Goal: Check status: Check status

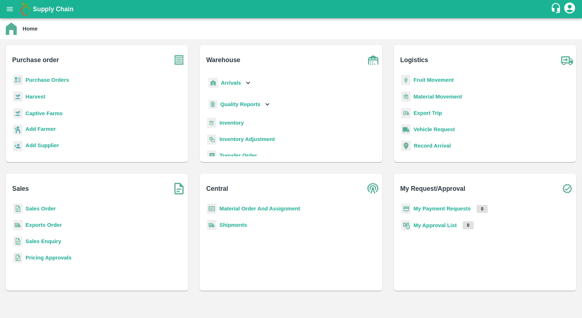
click at [45, 205] on p "Sales Order" at bounding box center [40, 209] width 30 height 8
click at [45, 208] on b "Sales Order" at bounding box center [40, 209] width 30 height 6
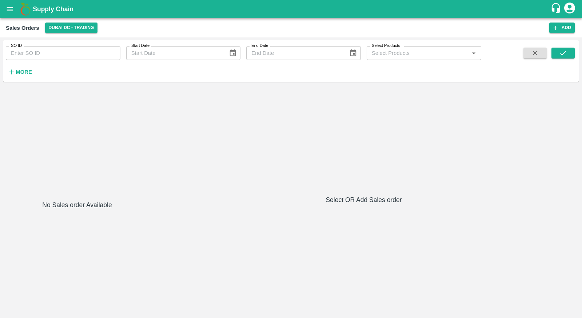
click at [86, 53] on input "SO ID" at bounding box center [63, 53] width 115 height 14
type input "602626"
click at [565, 55] on icon "submit" at bounding box center [563, 53] width 8 height 8
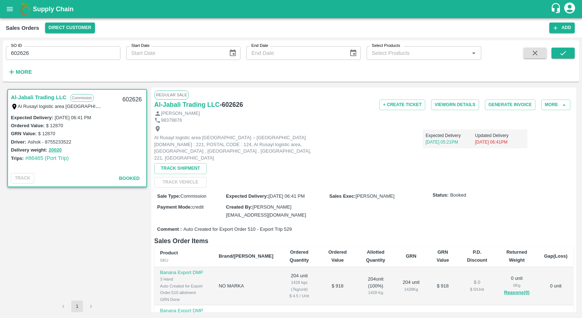
click at [252, 226] on span "Auto Created for Export Order 510 - Export Trip 529" at bounding box center [237, 229] width 108 height 7
copy span "510"
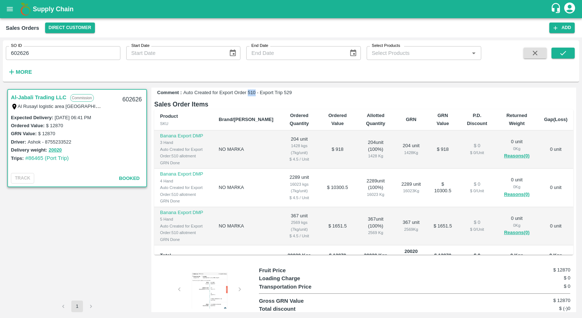
scroll to position [11, 0]
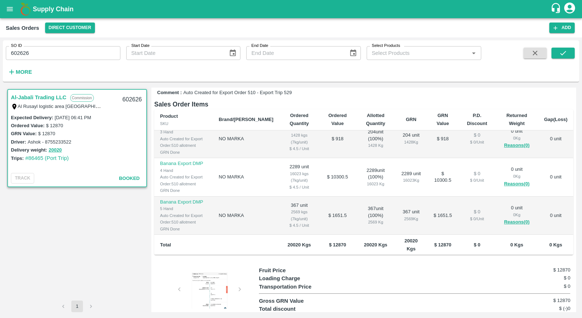
click at [205, 272] on div at bounding box center [209, 290] width 55 height 36
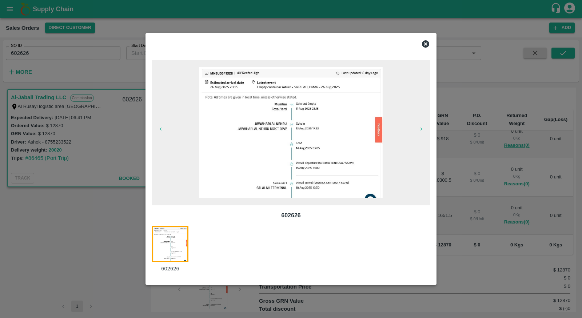
click at [113, 246] on div at bounding box center [291, 159] width 582 height 318
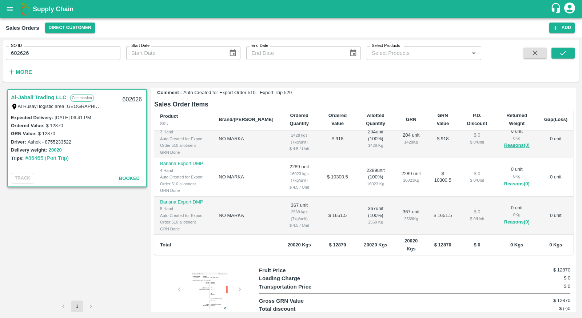
click at [222, 272] on div at bounding box center [209, 290] width 55 height 36
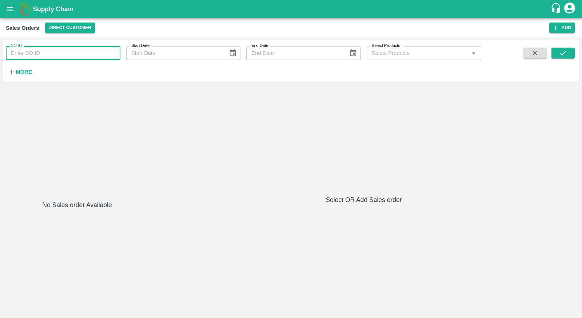
click at [88, 49] on input "SO ID" at bounding box center [63, 53] width 115 height 14
type input "604010"
click at [573, 52] on button "submit" at bounding box center [562, 53] width 23 height 11
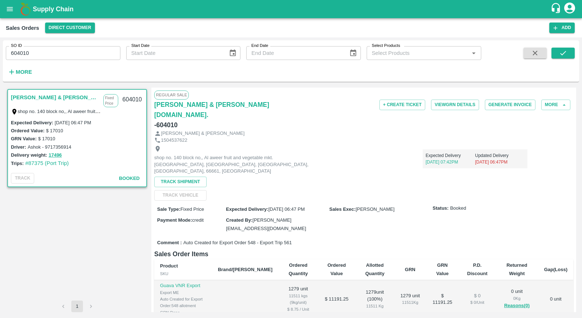
scroll to position [132, 0]
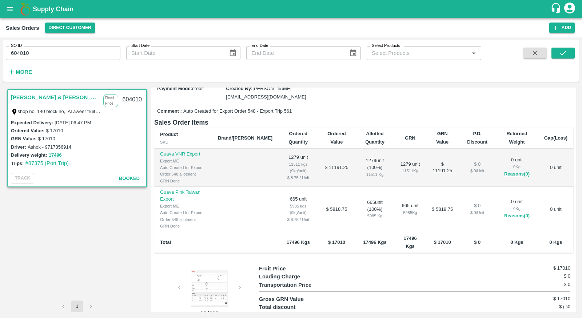
click at [187, 273] on div at bounding box center [209, 289] width 55 height 36
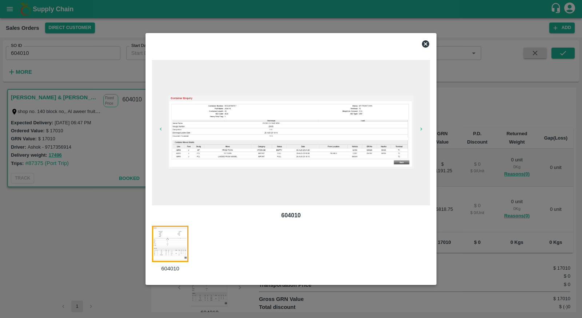
click at [301, 16] on div at bounding box center [291, 159] width 582 height 318
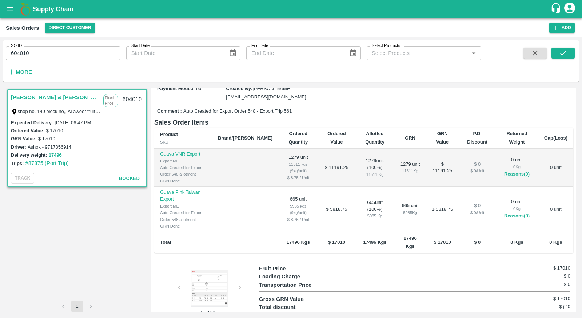
click at [214, 271] on div at bounding box center [209, 289] width 55 height 36
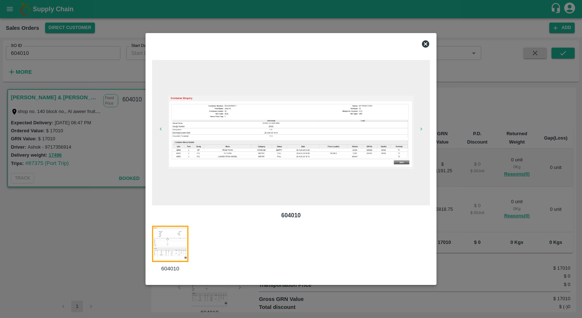
click at [294, 163] on img at bounding box center [290, 133] width 245 height 74
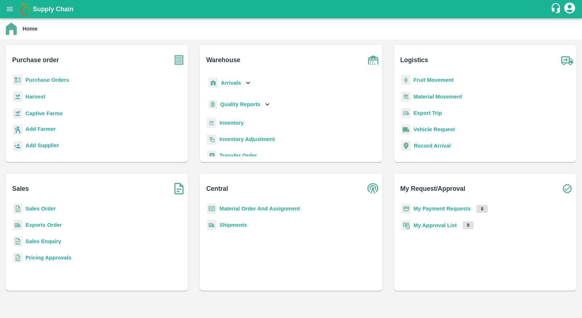
click at [48, 212] on b "Sales Order" at bounding box center [40, 209] width 30 height 6
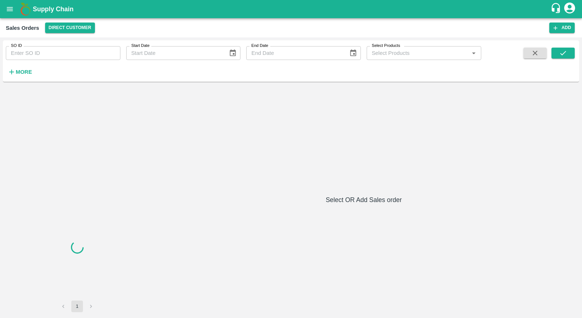
click at [77, 57] on input "SO ID" at bounding box center [63, 53] width 115 height 14
paste input "602626"
type input "602626"
click at [560, 58] on button "submit" at bounding box center [562, 53] width 23 height 11
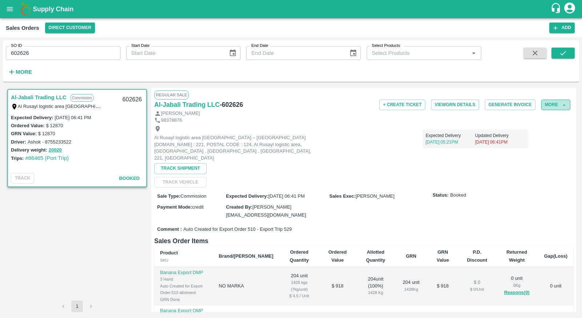
click at [547, 103] on button "More" at bounding box center [555, 105] width 29 height 11
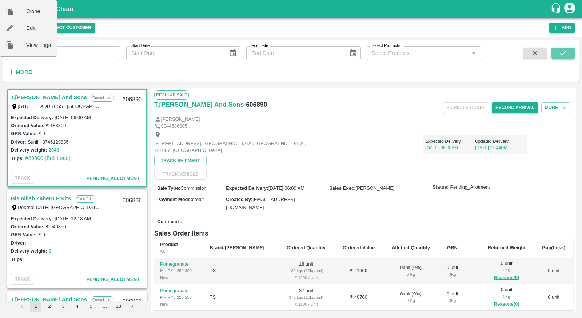
click at [564, 58] on button "submit" at bounding box center [562, 53] width 23 height 11
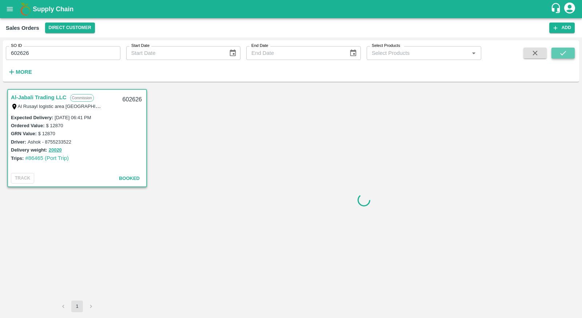
click at [564, 48] on button "submit" at bounding box center [562, 53] width 23 height 11
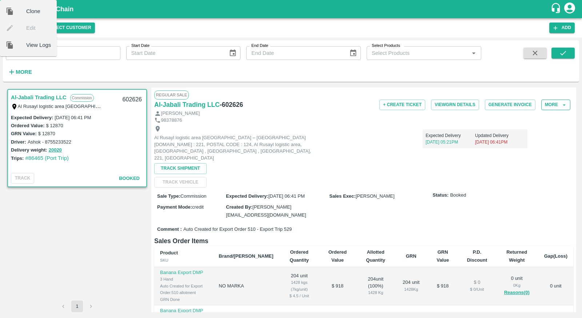
click at [550, 109] on button "More" at bounding box center [555, 105] width 29 height 11
click at [551, 105] on button "More" at bounding box center [555, 105] width 29 height 11
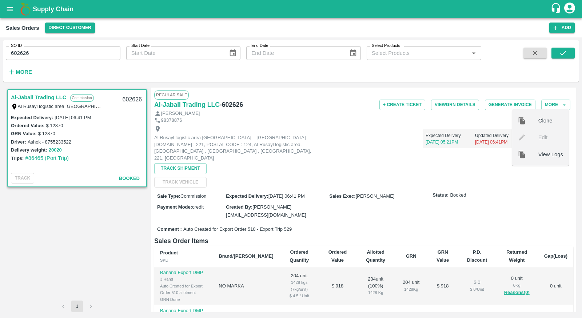
click at [540, 156] on span "View Logs" at bounding box center [550, 155] width 25 height 8
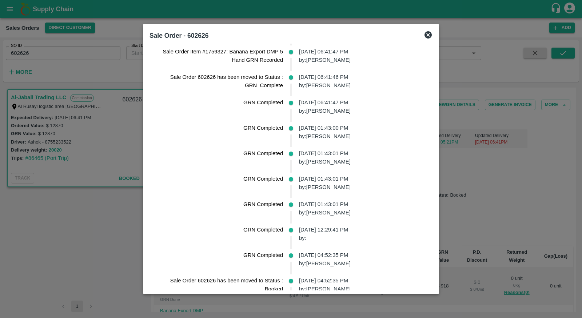
scroll to position [635, 0]
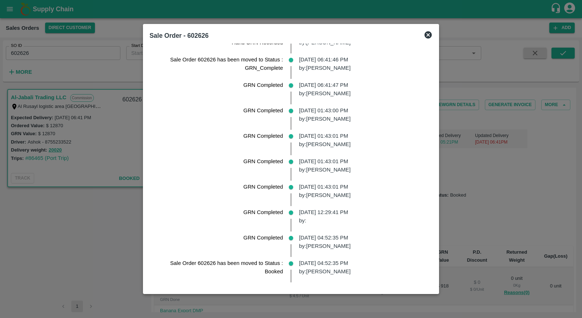
click at [475, 164] on div at bounding box center [291, 159] width 582 height 318
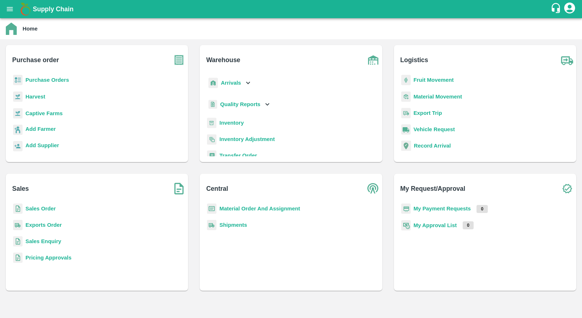
click at [43, 207] on b "Sales Order" at bounding box center [40, 209] width 30 height 6
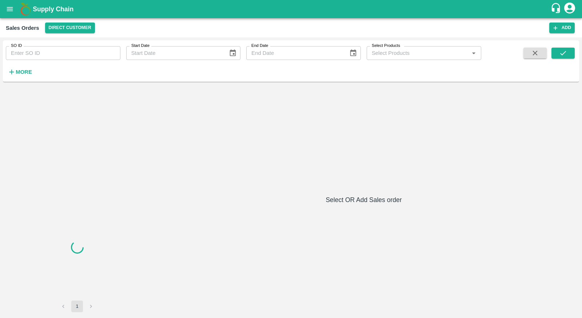
click at [80, 50] on input "SO ID" at bounding box center [63, 53] width 115 height 14
paste input "602626"
type input "602626"
click at [564, 48] on button "submit" at bounding box center [562, 53] width 23 height 11
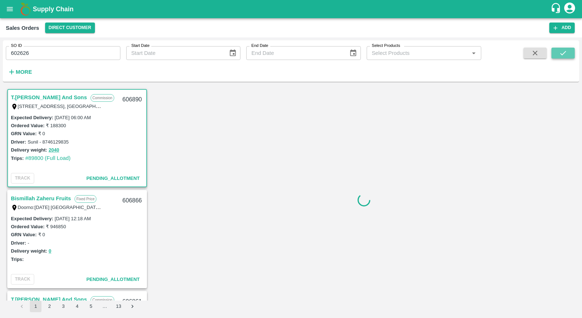
click at [564, 51] on icon "submit" at bounding box center [563, 53] width 8 height 8
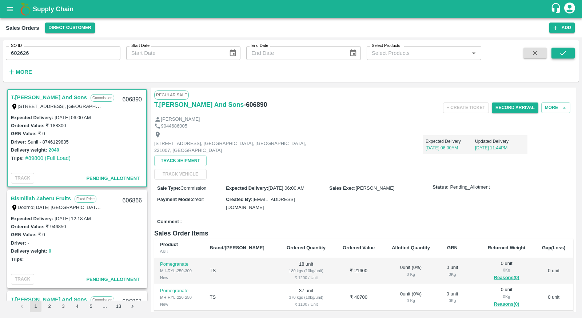
scroll to position [1, 0]
click at [564, 51] on icon "submit" at bounding box center [563, 53] width 8 height 8
click at [564, 50] on icon "submit" at bounding box center [563, 53] width 8 height 8
